Goal: Task Accomplishment & Management: Manage account settings

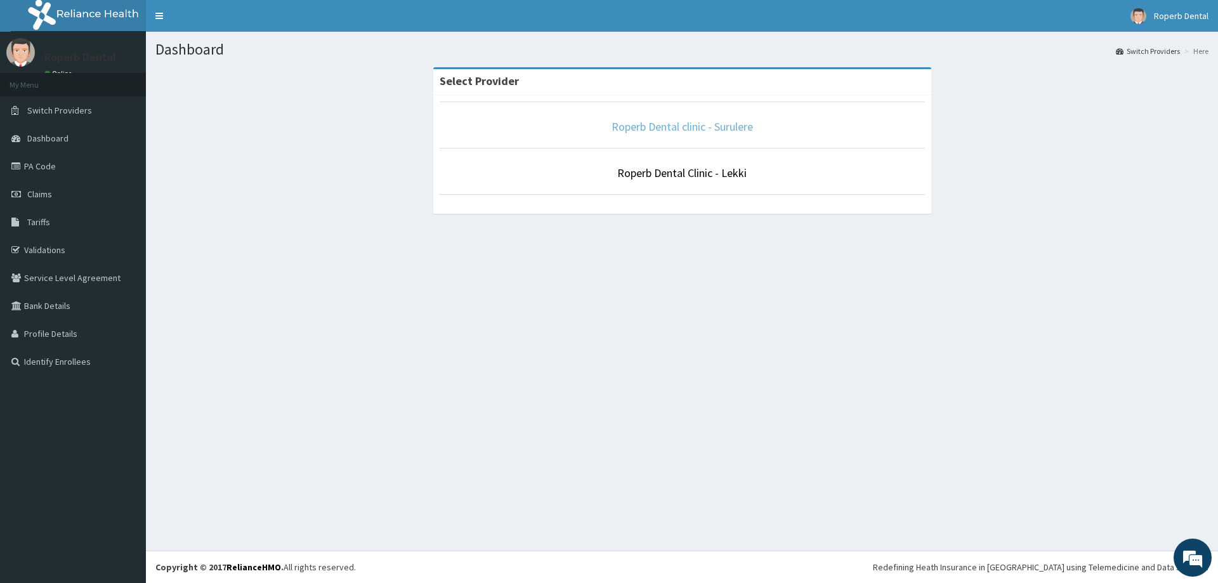
click at [635, 122] on link "Roperb Dental clinic - Surulere" at bounding box center [683, 126] width 142 height 15
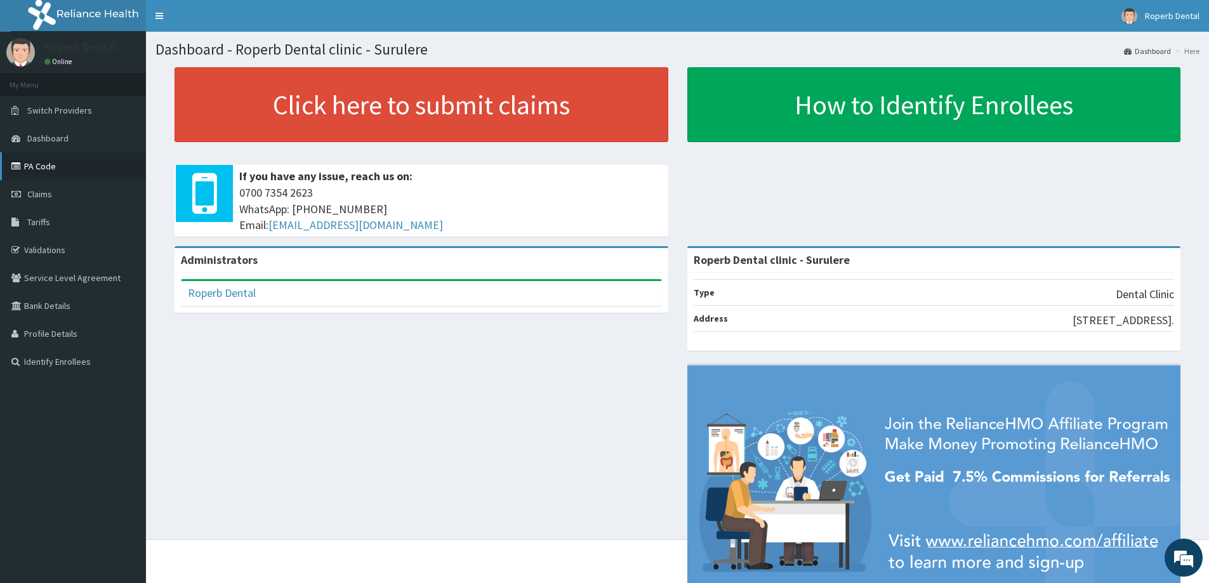
click at [74, 163] on link "PA Code" at bounding box center [73, 166] width 146 height 28
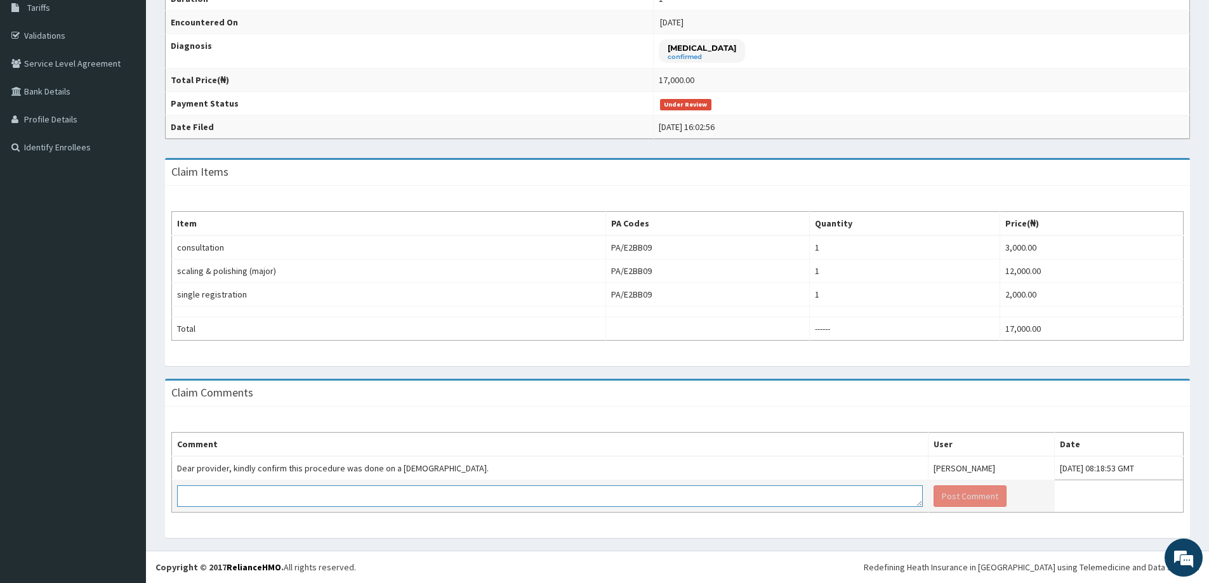
click at [645, 502] on textarea at bounding box center [550, 496] width 746 height 22
paste textarea "plaque accumulation on her mouth"
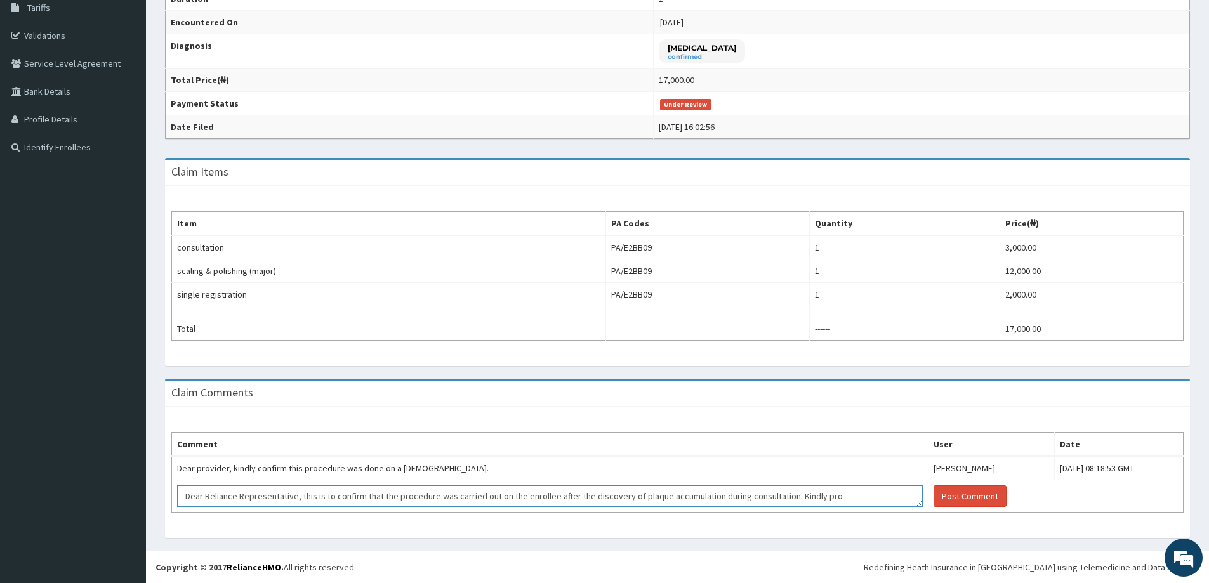
scroll to position [4, 0]
click at [706, 491] on textarea "Dear Reliance Representative, this is to confirm that the procedure was carried…" at bounding box center [550, 496] width 746 height 22
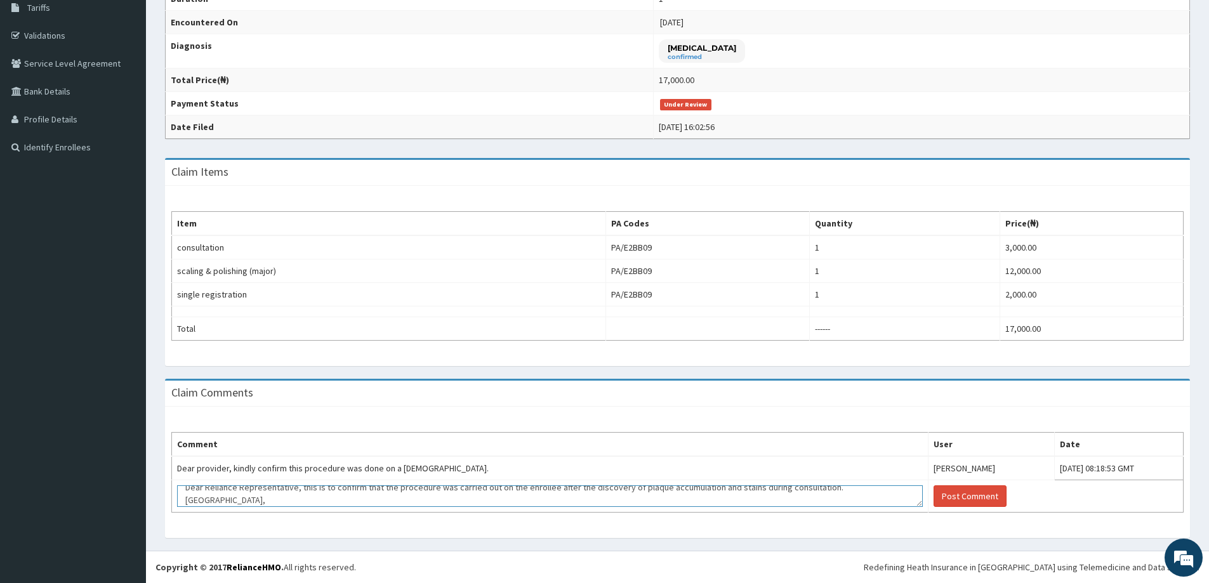
paste textarea "So dr recommended the scaling and polishing for her at a very low vibration"
type textarea "Dear Reliance Representative, this is to confirm that the procedure was carried…"
click at [934, 498] on button "Post Comment" at bounding box center [970, 496] width 73 height 22
click at [934, 493] on button "Post Comment" at bounding box center [970, 496] width 73 height 22
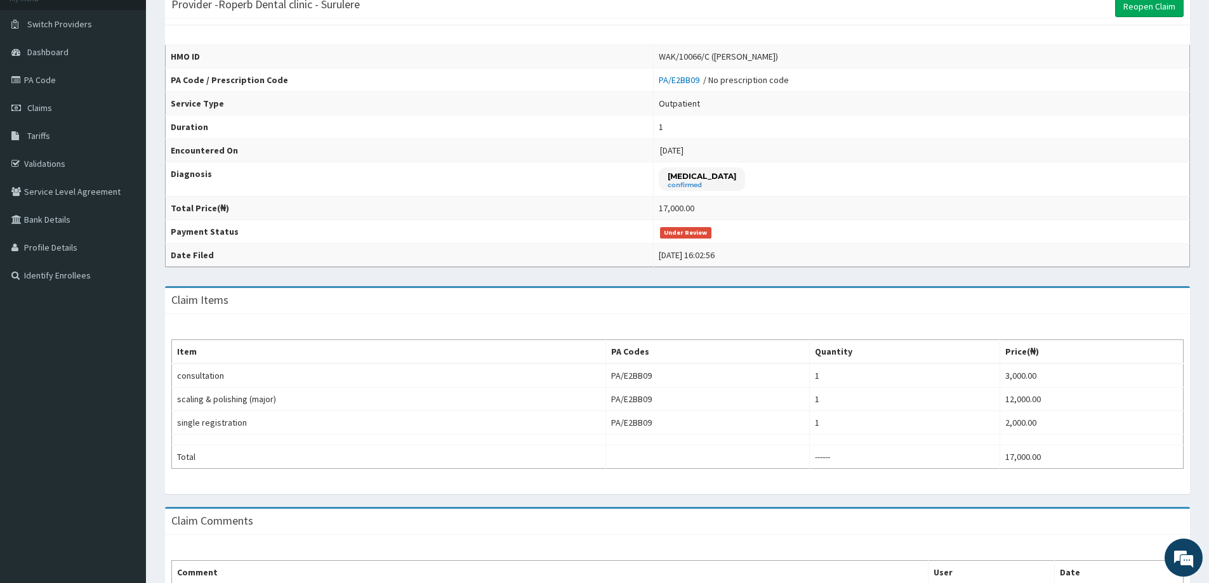
scroll to position [215, 0]
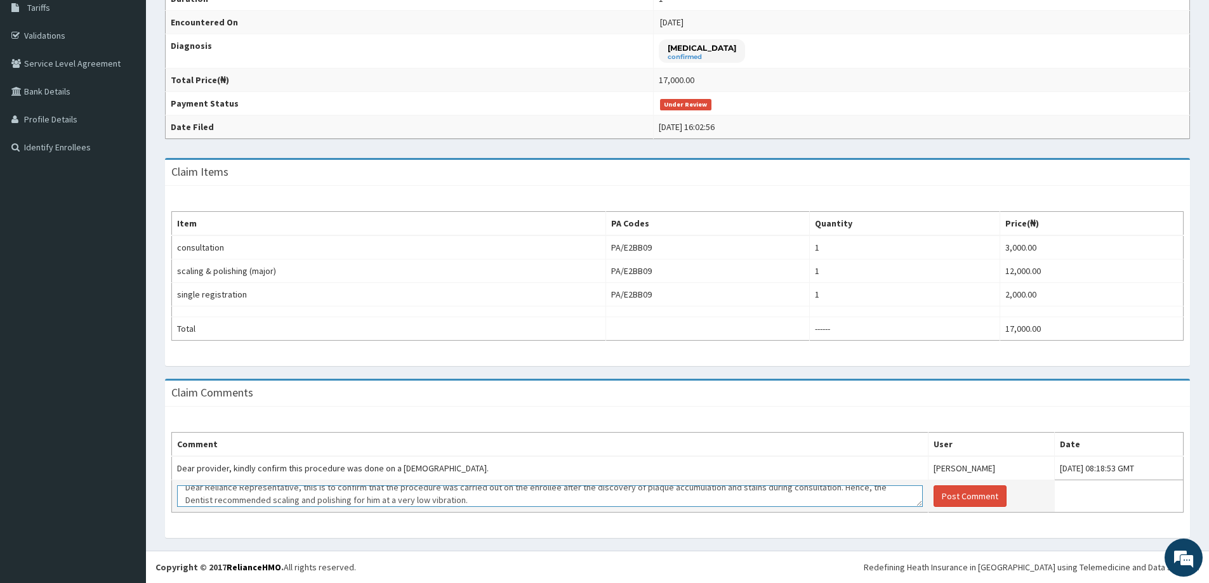
click at [781, 506] on textarea "Dear Reliance Representative, this is to confirm that the procedure was carried…" at bounding box center [550, 496] width 746 height 22
click at [934, 498] on button "Post Comment" at bounding box center [970, 496] width 73 height 22
click at [760, 495] on textarea "Dear Reliance Representative, this is to confirm that the procedure was carried…" at bounding box center [550, 496] width 746 height 22
click at [934, 494] on button "Post Comment" at bounding box center [970, 496] width 73 height 22
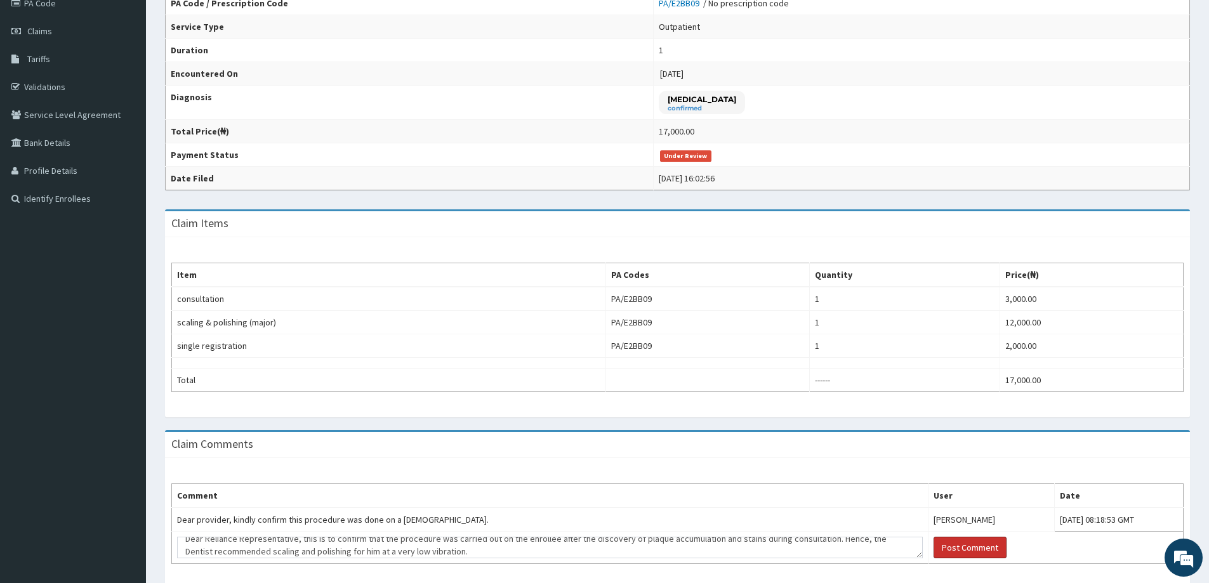
scroll to position [190, 0]
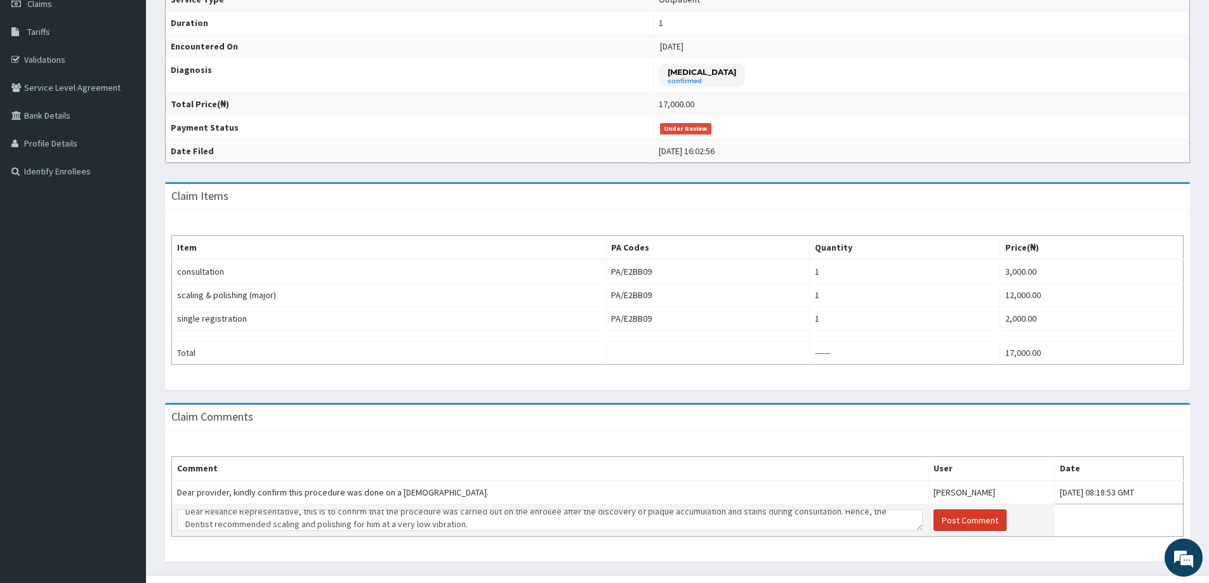
click at [934, 520] on button "Post Comment" at bounding box center [970, 521] width 73 height 22
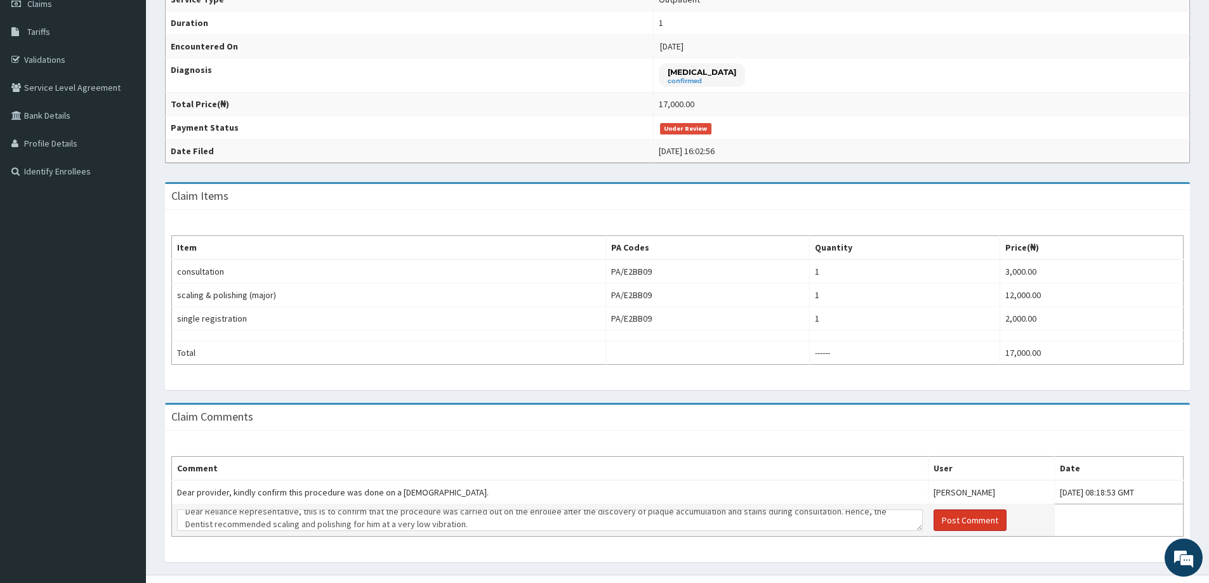
click at [934, 520] on button "Post Comment" at bounding box center [970, 521] width 73 height 22
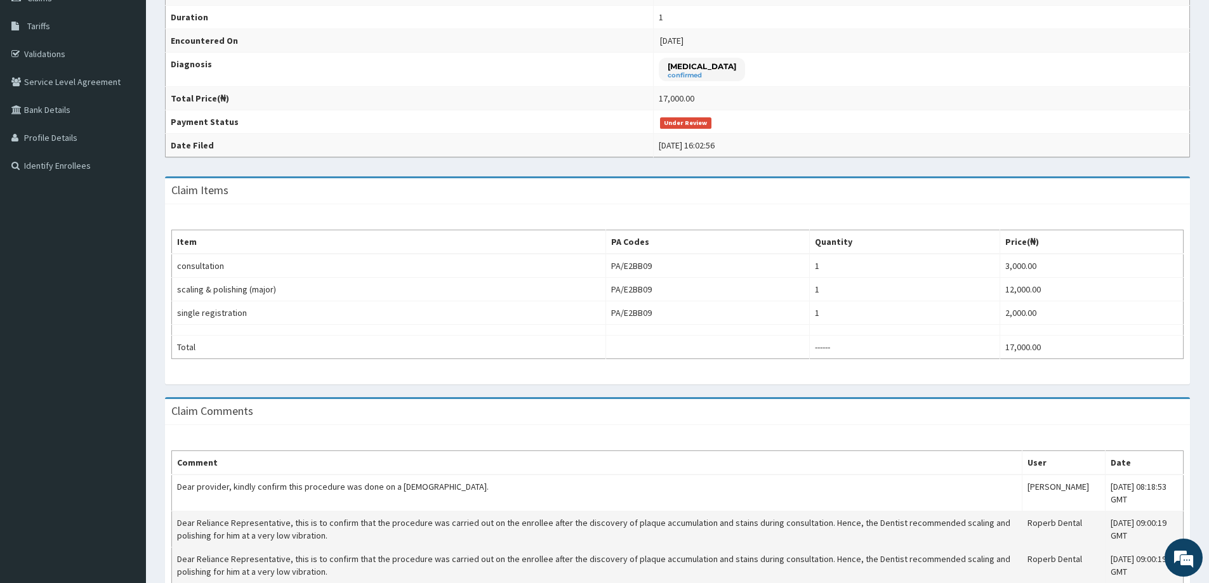
scroll to position [72, 0]
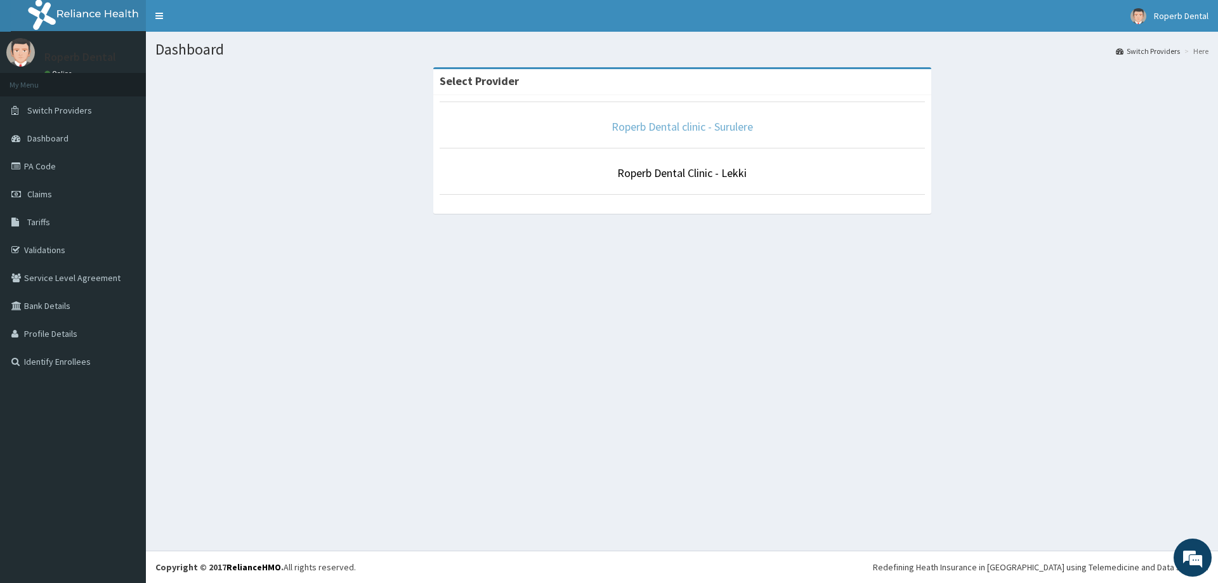
click at [716, 121] on link "Roperb Dental clinic - Surulere" at bounding box center [683, 126] width 142 height 15
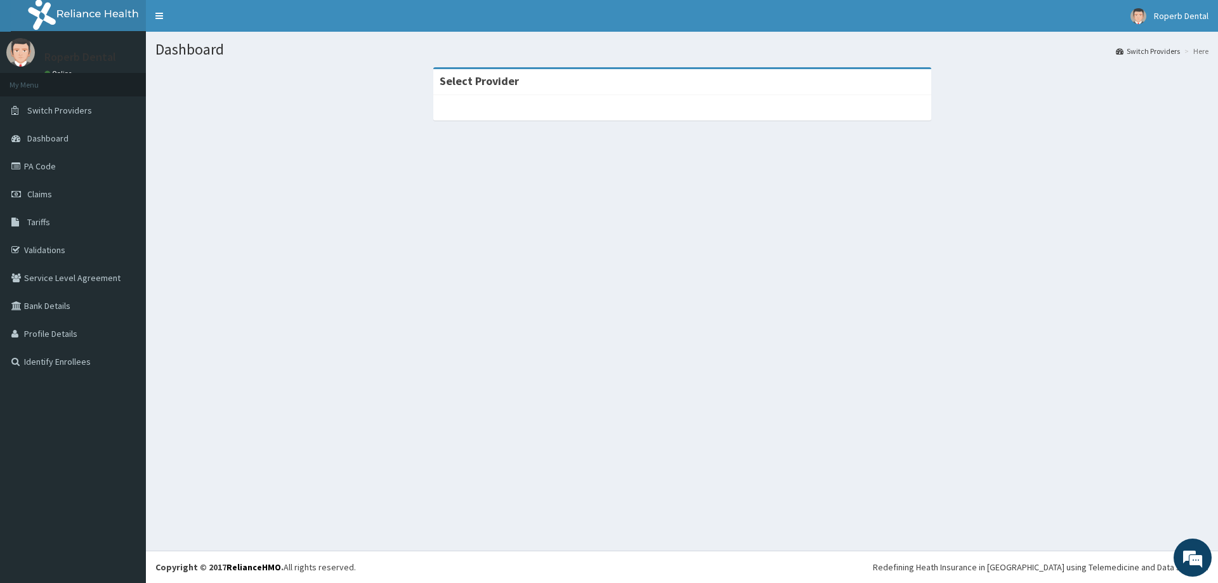
click at [659, 90] on div "Select Provider" at bounding box center [682, 82] width 498 height 26
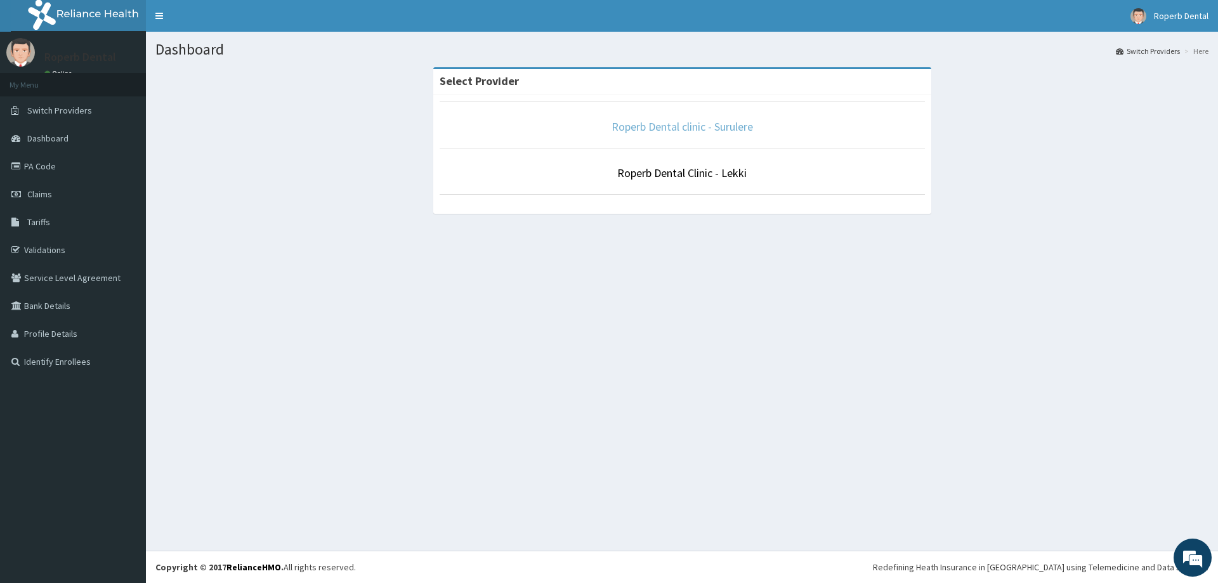
click at [703, 121] on link "Roperb Dental clinic - Surulere" at bounding box center [683, 126] width 142 height 15
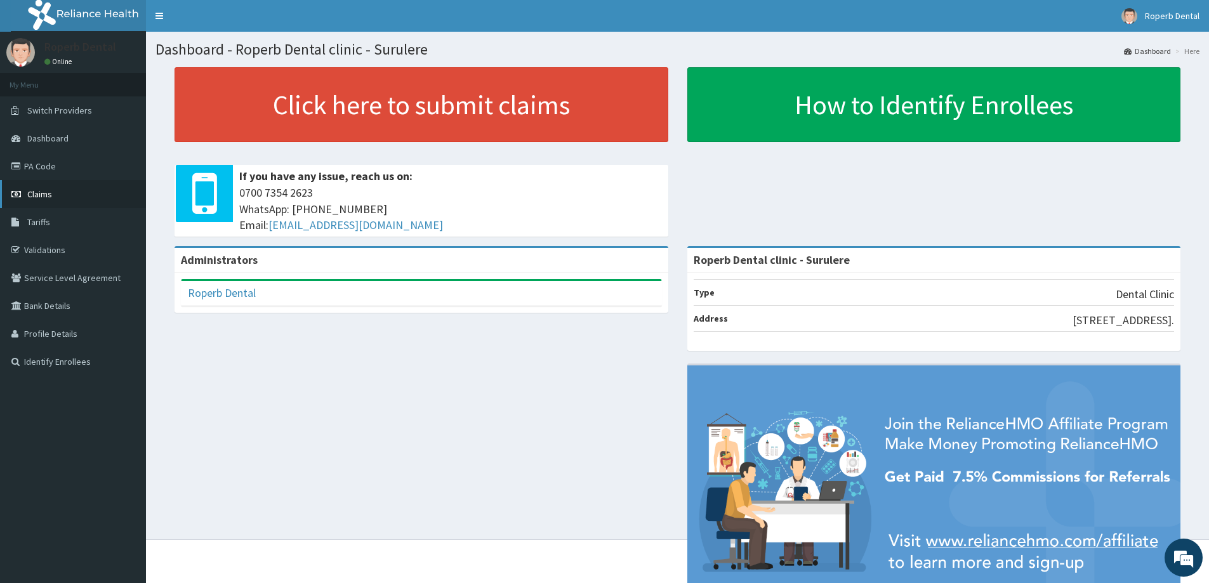
click at [62, 182] on link "Claims" at bounding box center [73, 194] width 146 height 28
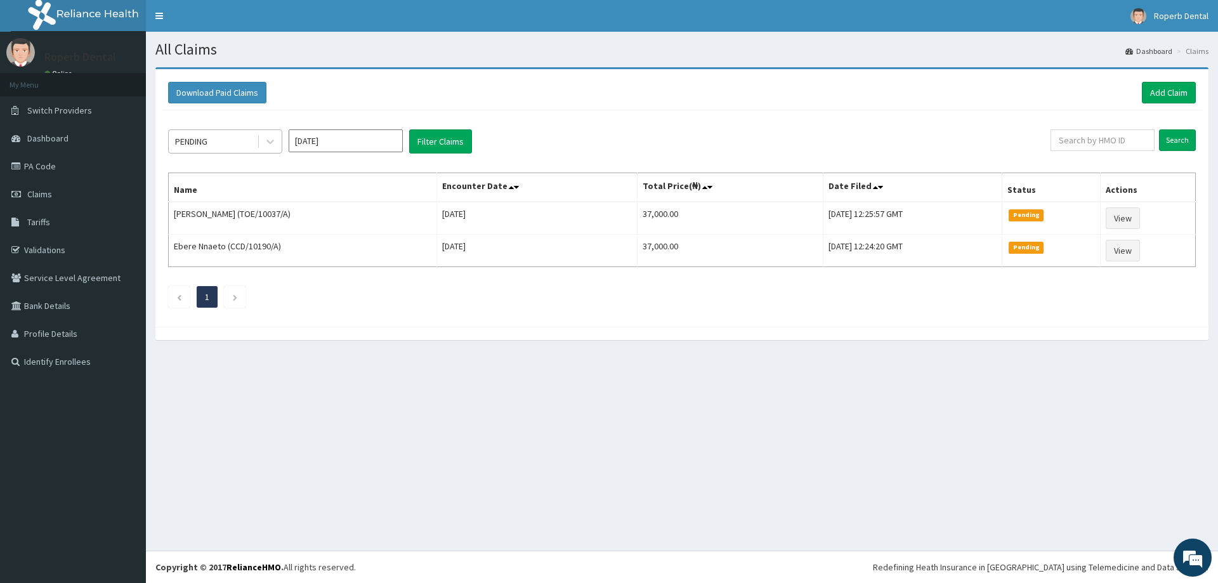
click at [239, 137] on div "PENDING" at bounding box center [213, 141] width 88 height 20
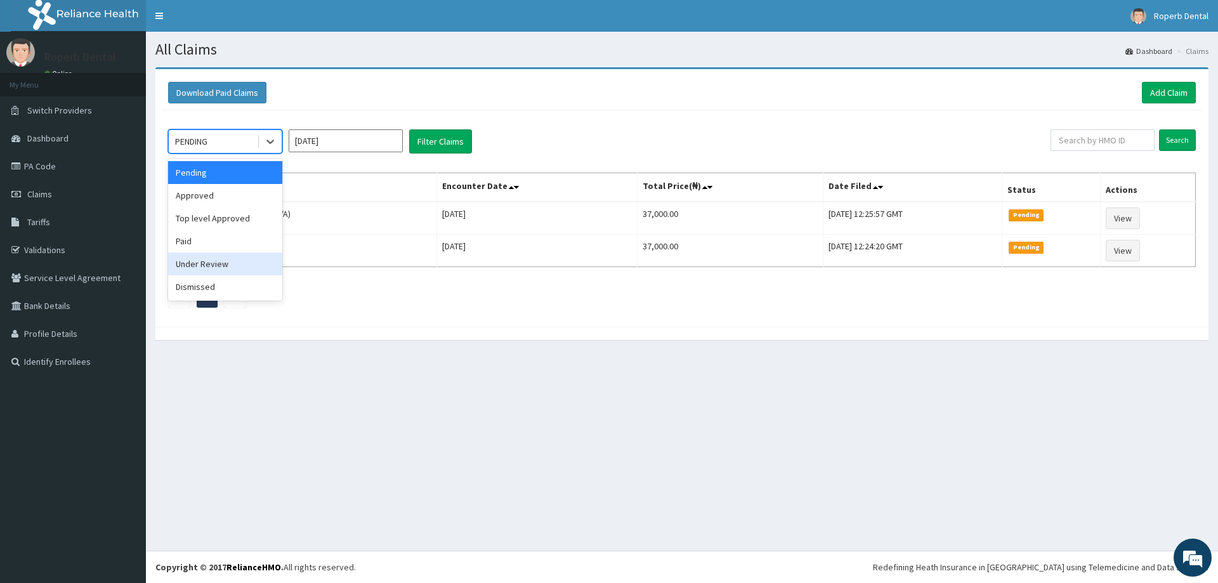
click at [218, 261] on div "Under Review" at bounding box center [225, 264] width 114 height 23
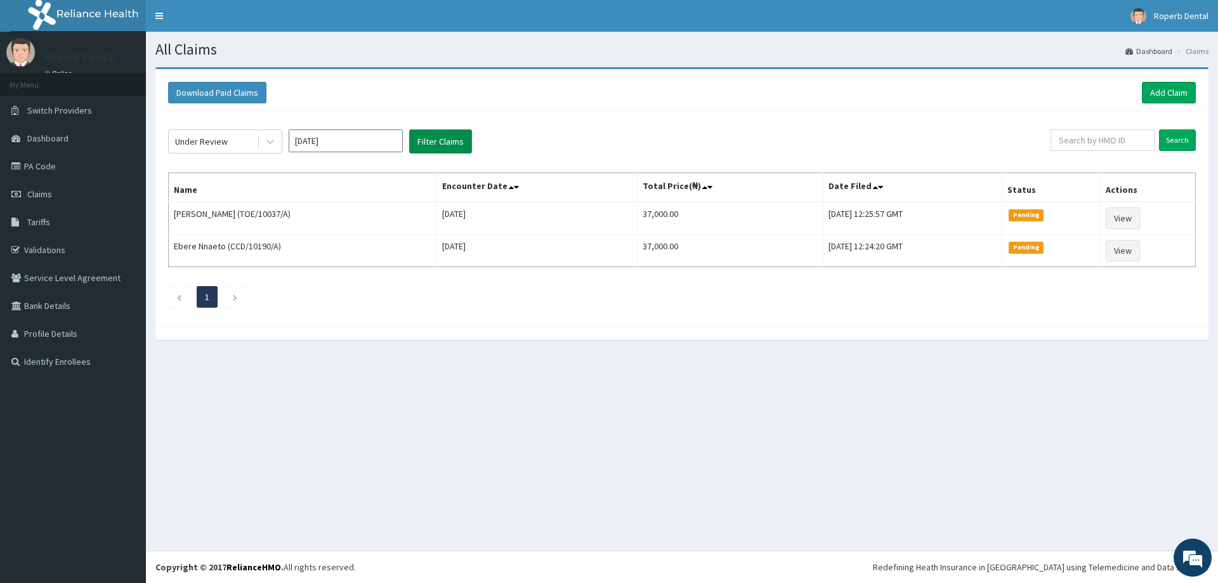
click at [441, 137] on button "Filter Claims" at bounding box center [440, 141] width 63 height 24
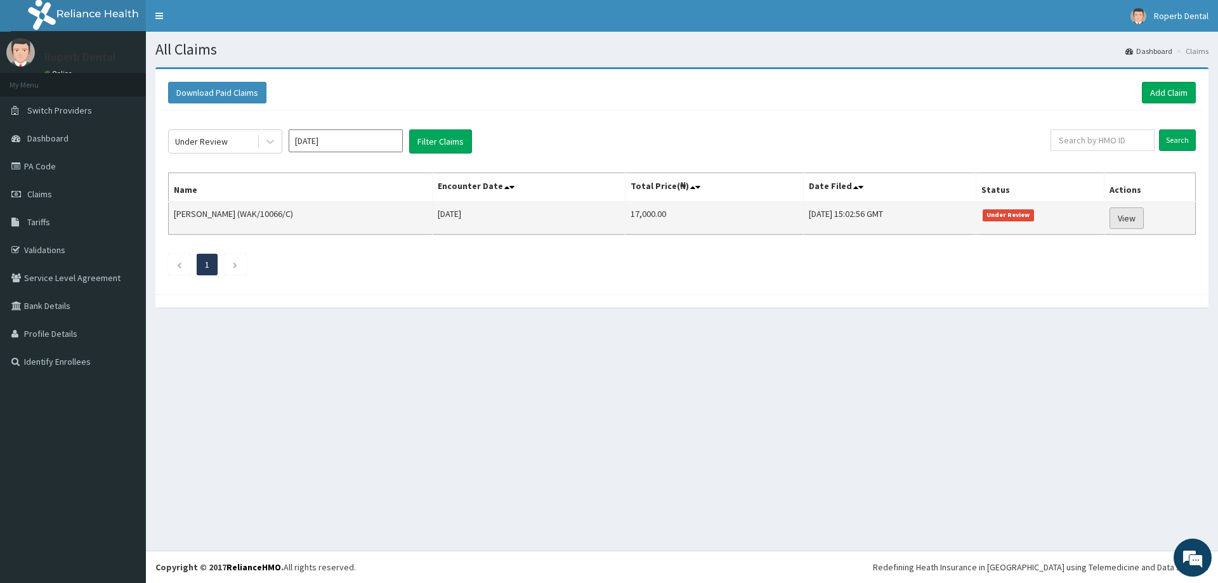
click at [1135, 218] on link "View" at bounding box center [1127, 219] width 34 height 22
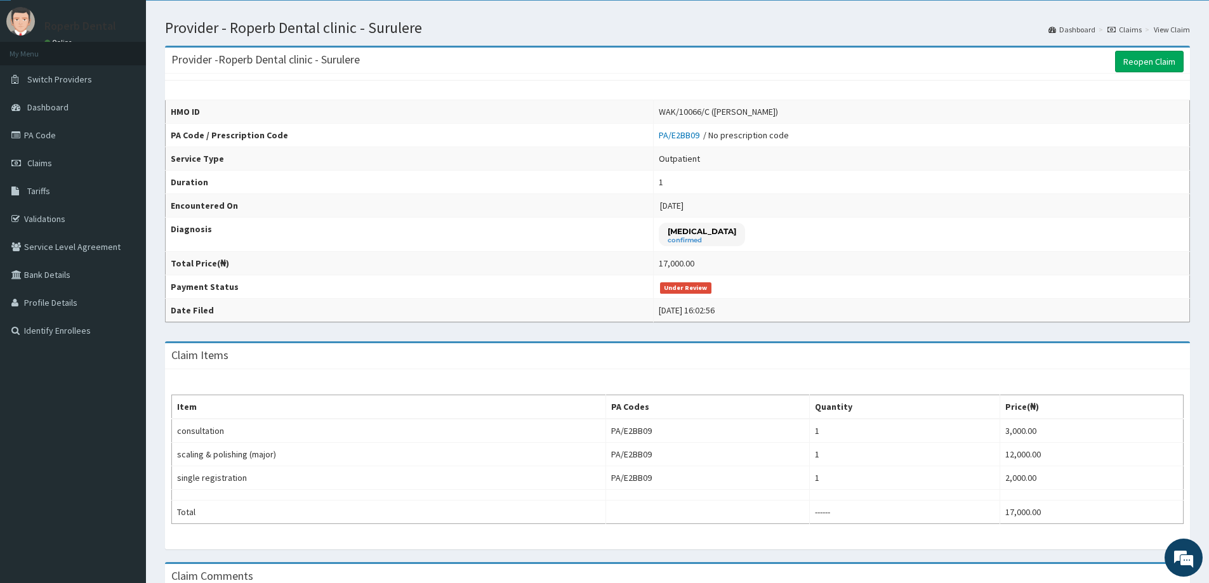
scroll to position [8, 0]
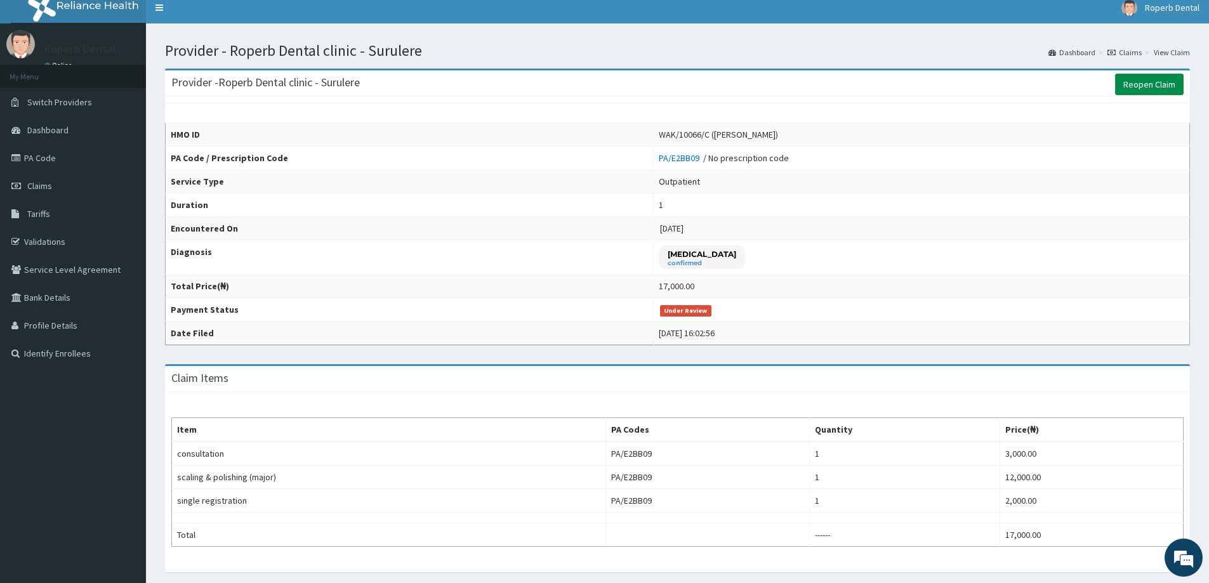
click at [1126, 83] on link "Reopen Claim" at bounding box center [1149, 85] width 69 height 22
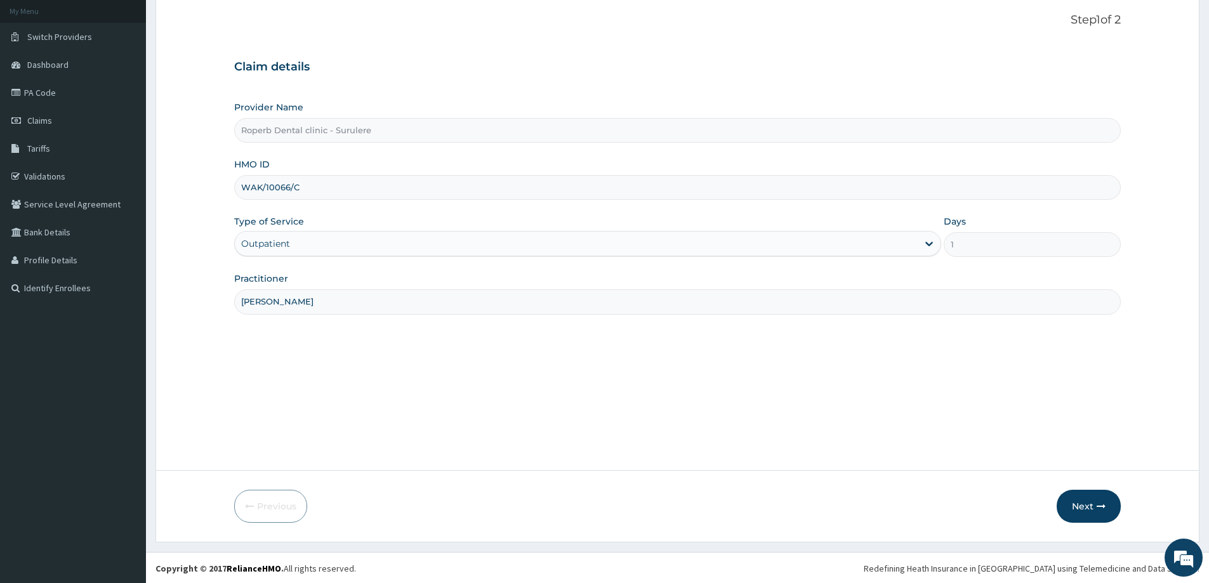
scroll to position [75, 0]
click at [42, 123] on span "Claims" at bounding box center [39, 119] width 25 height 11
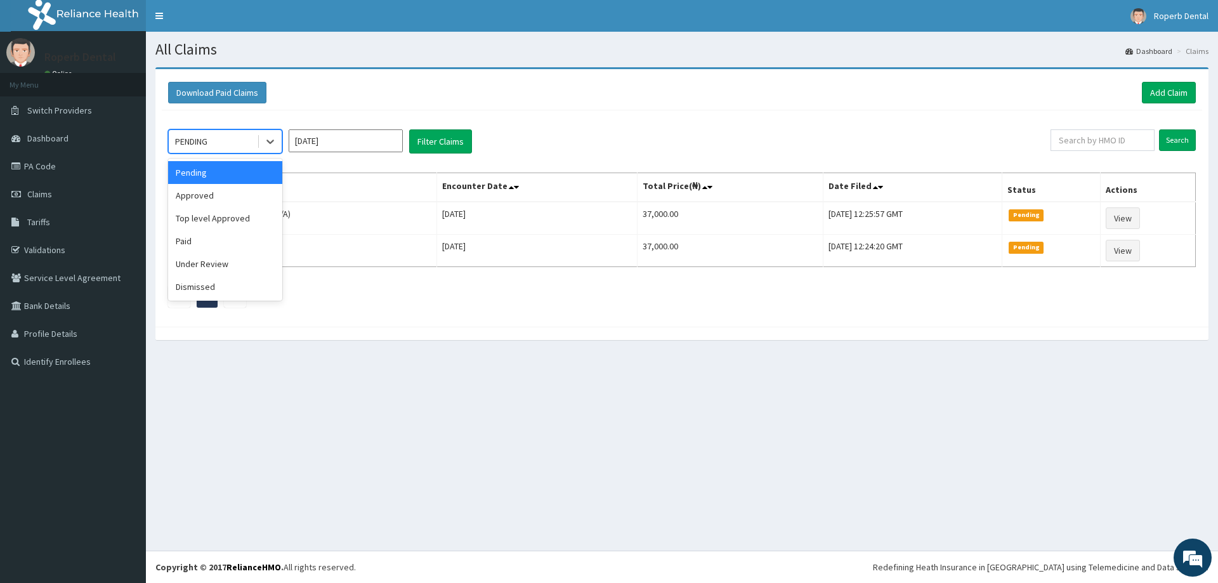
click at [236, 152] on div "PENDING" at bounding box center [213, 141] width 88 height 20
click at [216, 255] on div "Under Review" at bounding box center [225, 264] width 114 height 23
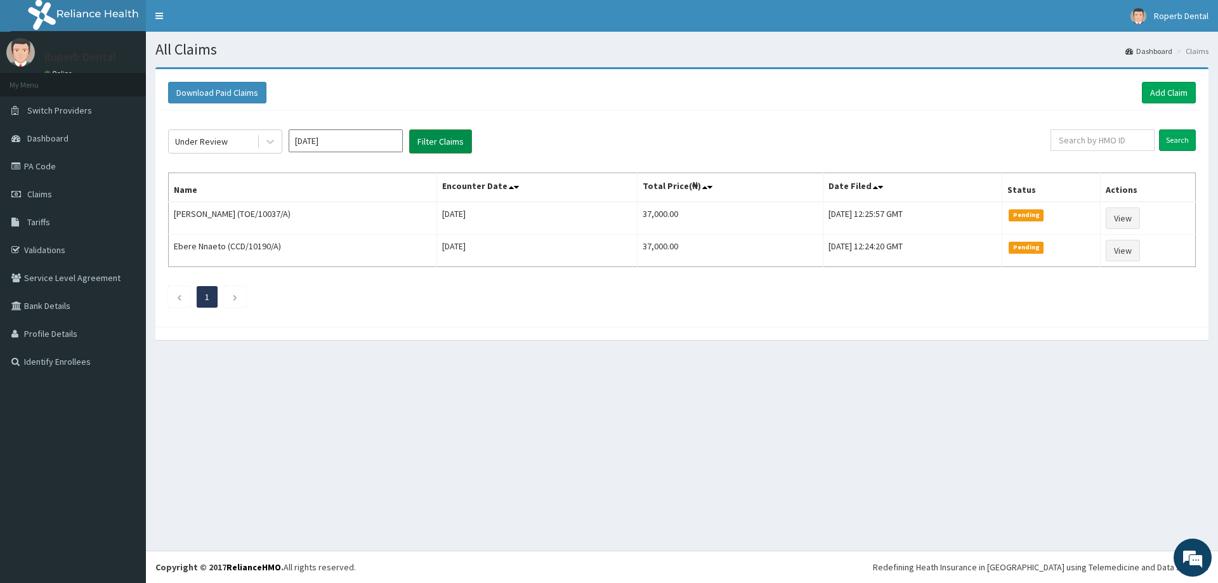
click at [410, 135] on button "Filter Claims" at bounding box center [440, 141] width 63 height 24
